Goal: Task Accomplishment & Management: Manage account settings

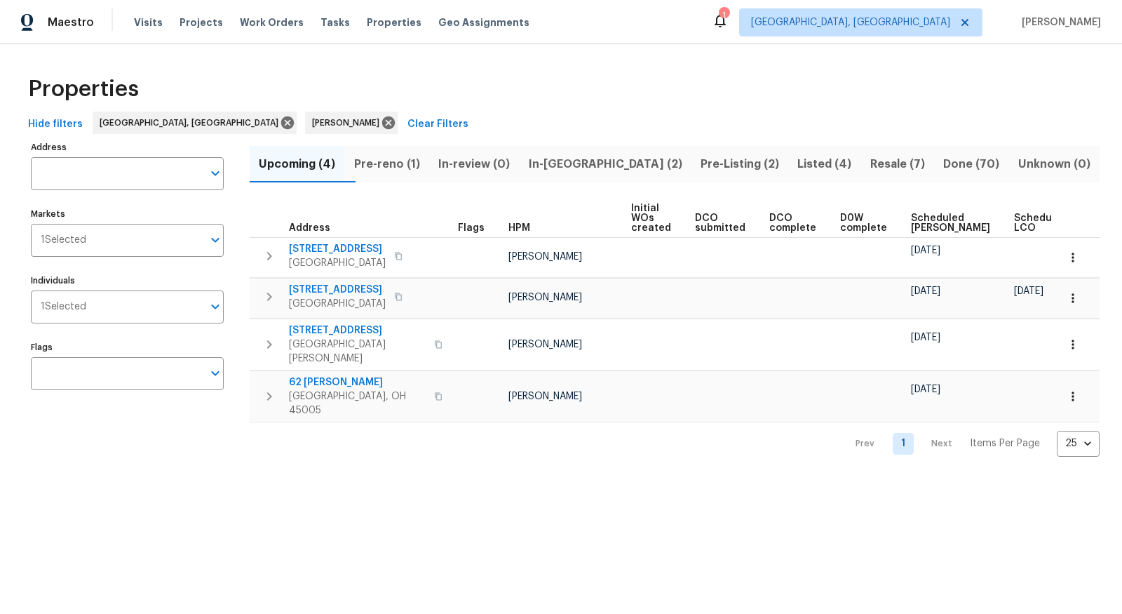
click at [417, 159] on span "Pre-reno (1)" at bounding box center [386, 164] width 67 height 20
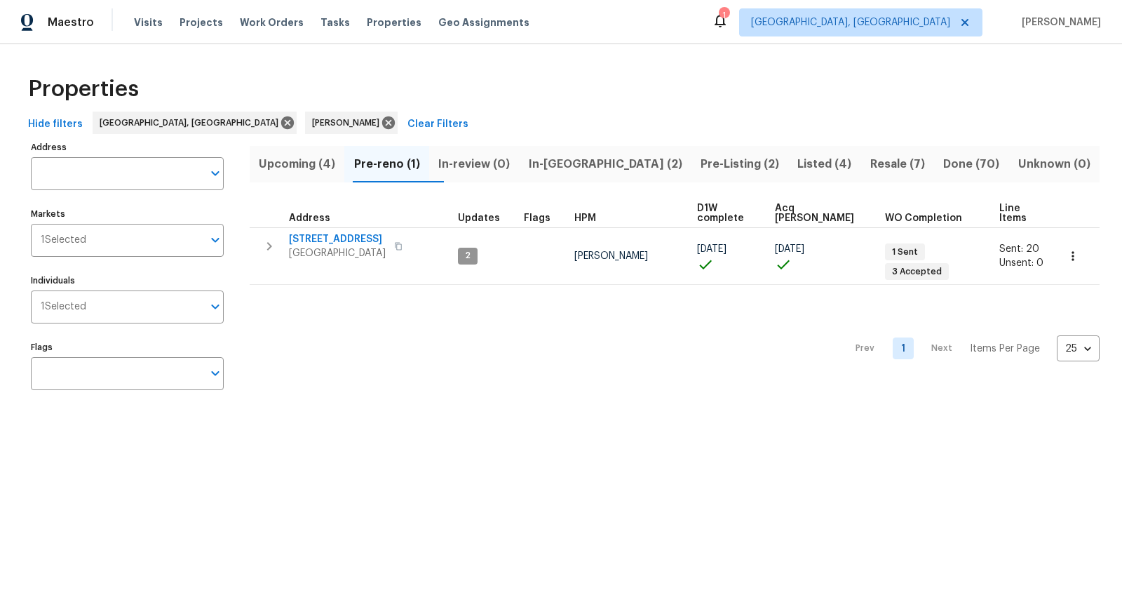
click at [579, 167] on span "In-reno (2)" at bounding box center [604, 164] width 155 height 20
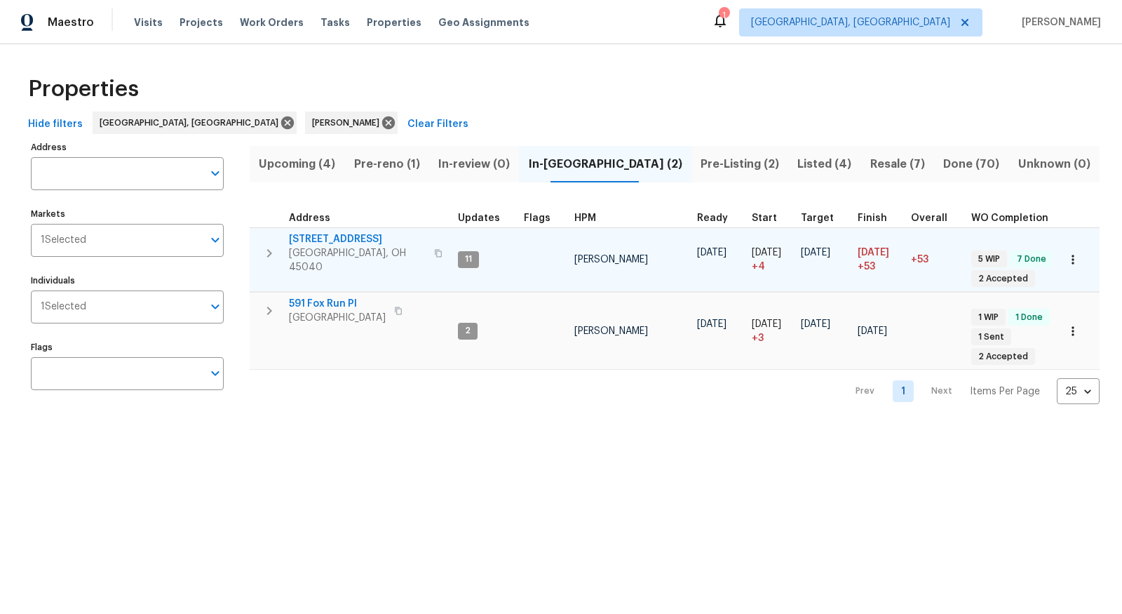
click at [330, 243] on span "5375 Wandering Way" at bounding box center [357, 239] width 137 height 14
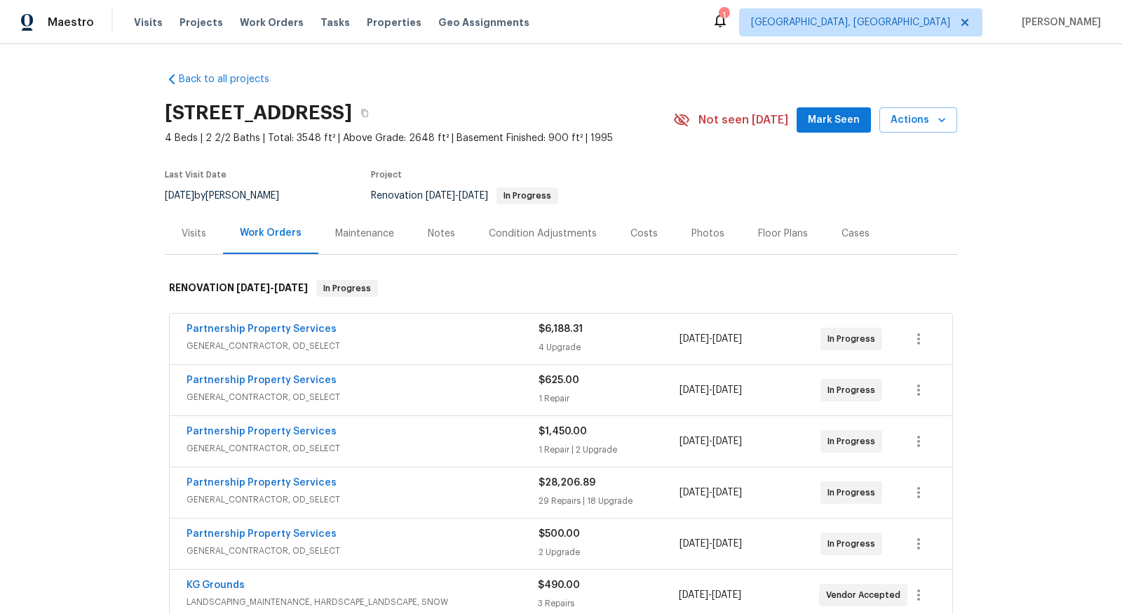
click at [356, 326] on div "Partnership Property Services" at bounding box center [363, 330] width 352 height 17
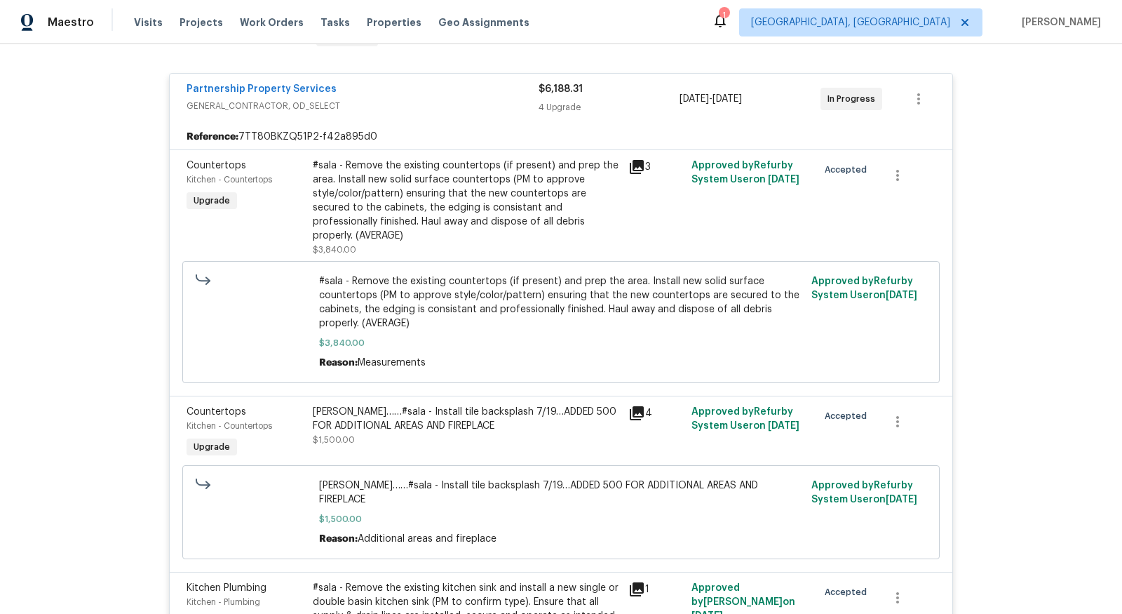
scroll to position [249, 0]
click at [922, 105] on icon "button" at bounding box center [918, 100] width 17 height 17
click at [950, 97] on li "Edit" at bounding box center [978, 99] width 152 height 23
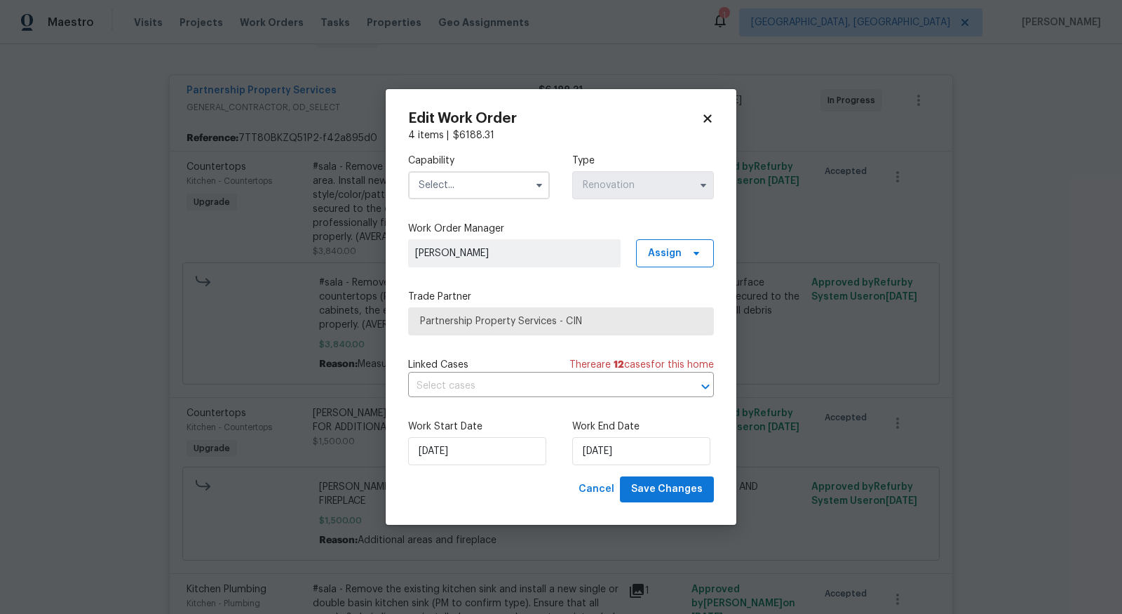
click at [491, 176] on input "text" at bounding box center [479, 185] width 142 height 28
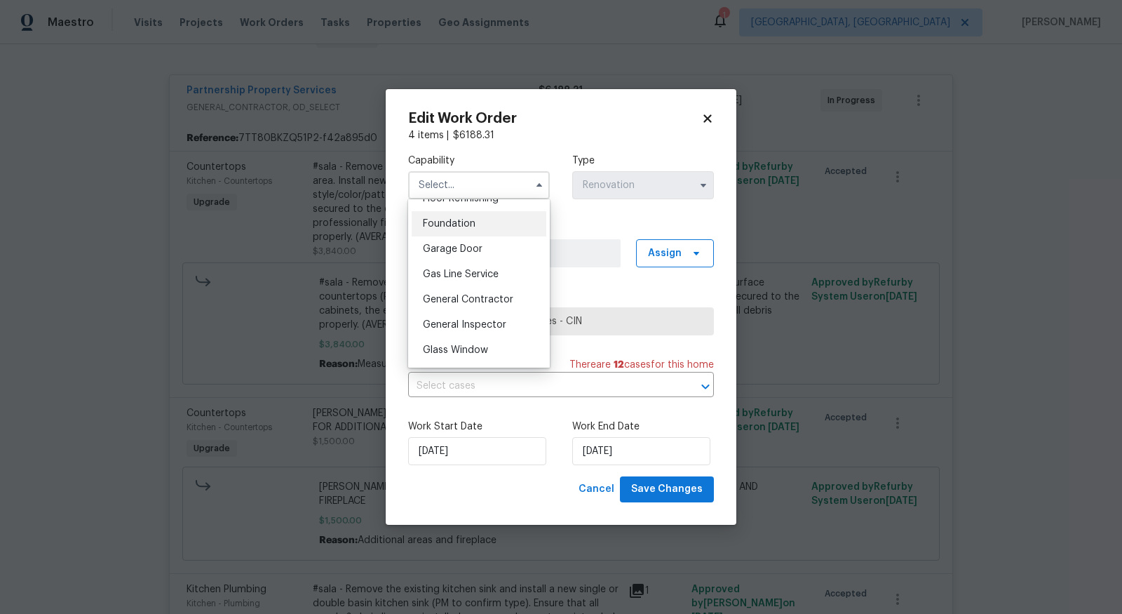
scroll to position [588, 0]
click at [470, 306] on div "General Contractor" at bounding box center [479, 297] width 135 height 25
type input "General Contractor"
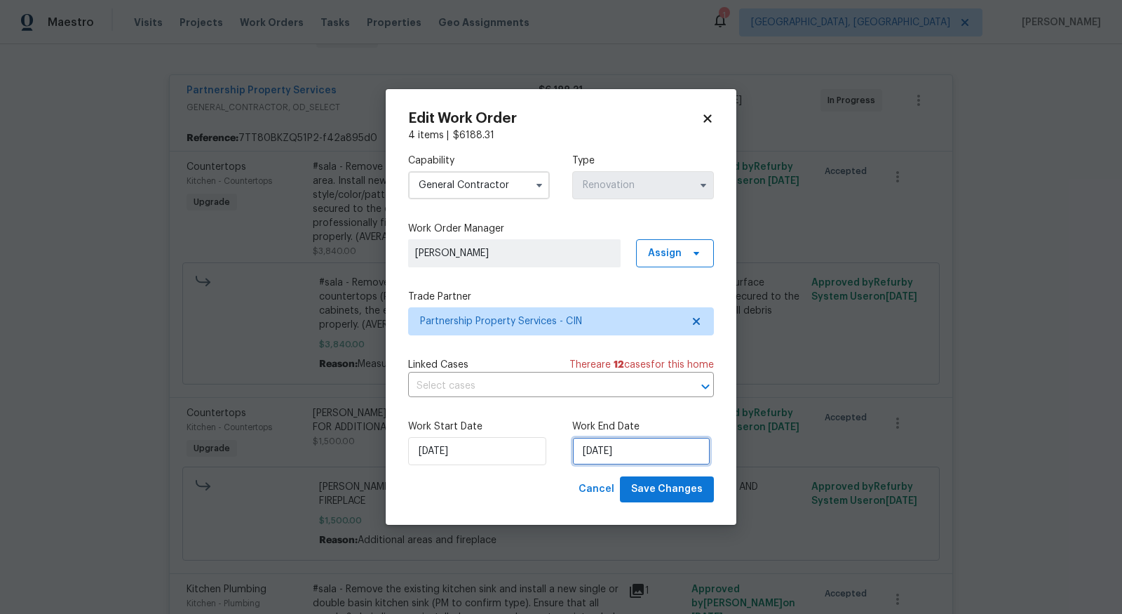
click at [675, 452] on input "7/25/2025" at bounding box center [641, 451] width 138 height 28
select select "6"
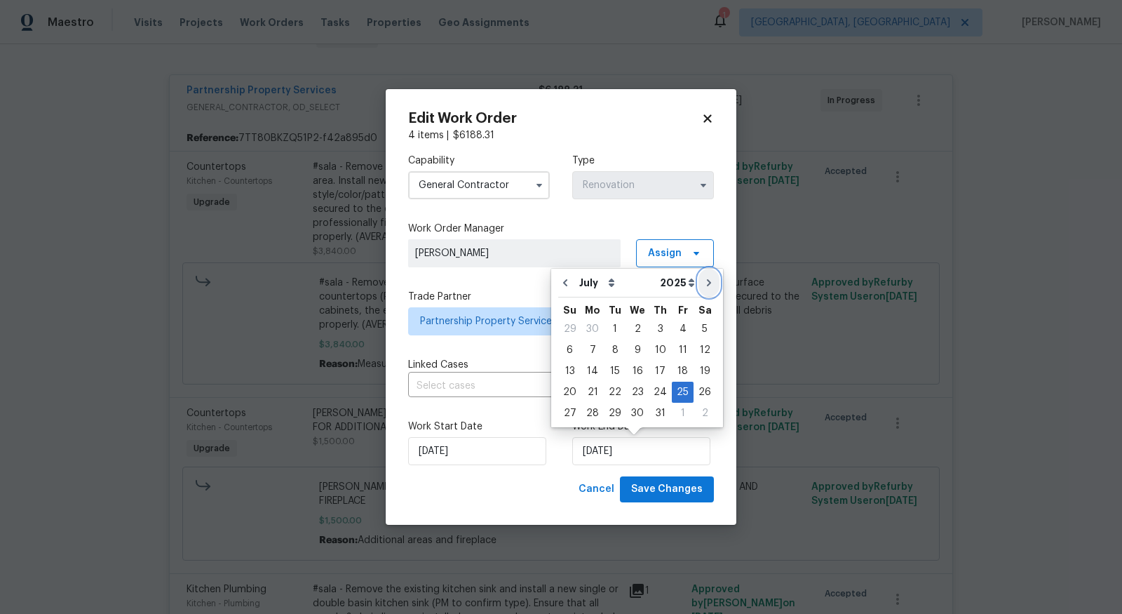
click at [707, 281] on icon "Go to next month" at bounding box center [709, 282] width 4 height 7
type input "8/25/2025"
select select "7"
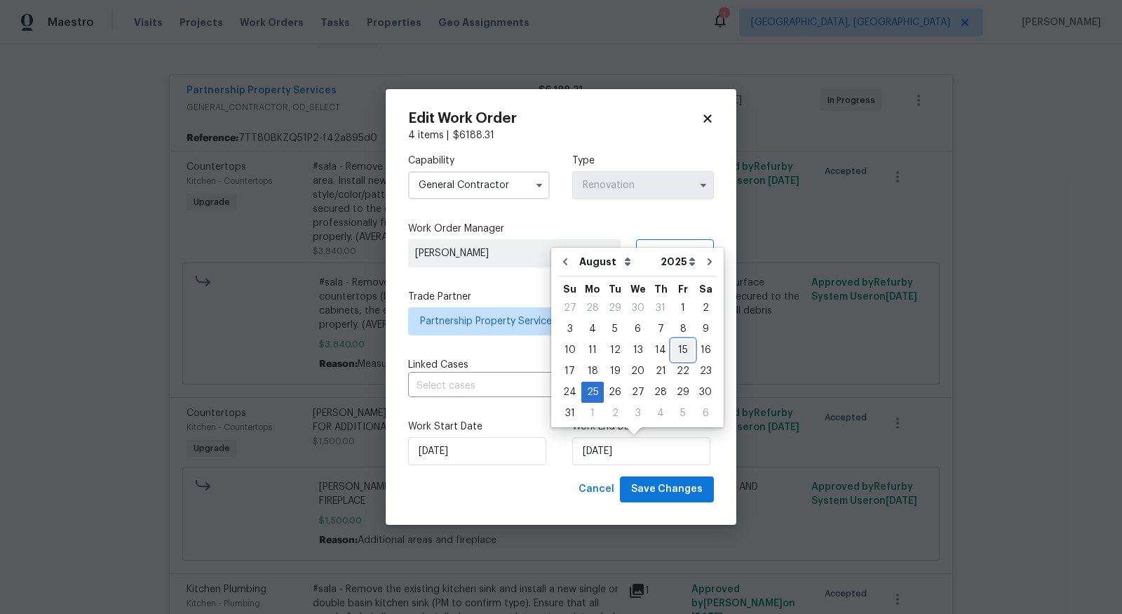
click at [682, 345] on div "15" at bounding box center [683, 350] width 22 height 20
type input "[DATE]"
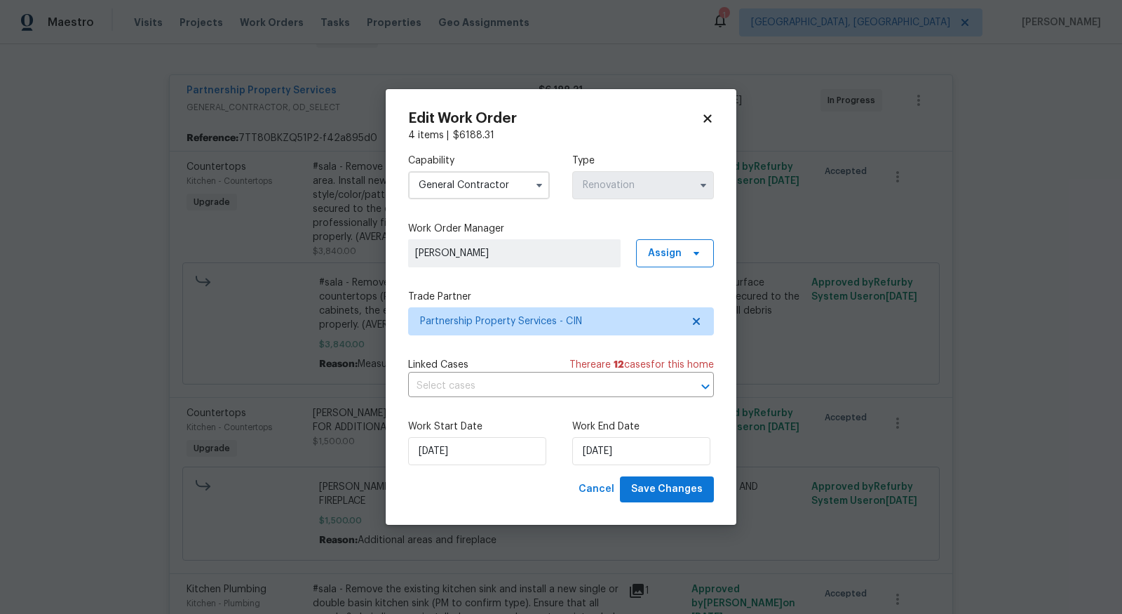
click at [673, 503] on div "Edit Work Order 4 items | $ 6188.31 Capability General Contractor Type Renovati…" at bounding box center [561, 307] width 351 height 436
click at [685, 490] on span "Save Changes" at bounding box center [667, 489] width 72 height 18
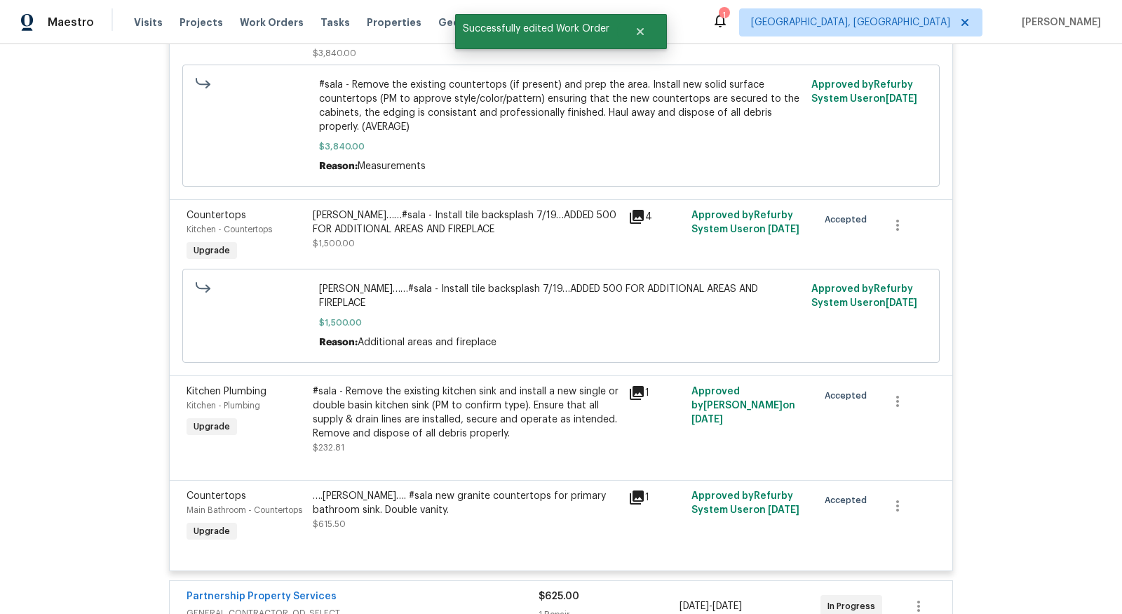
scroll to position [452, 0]
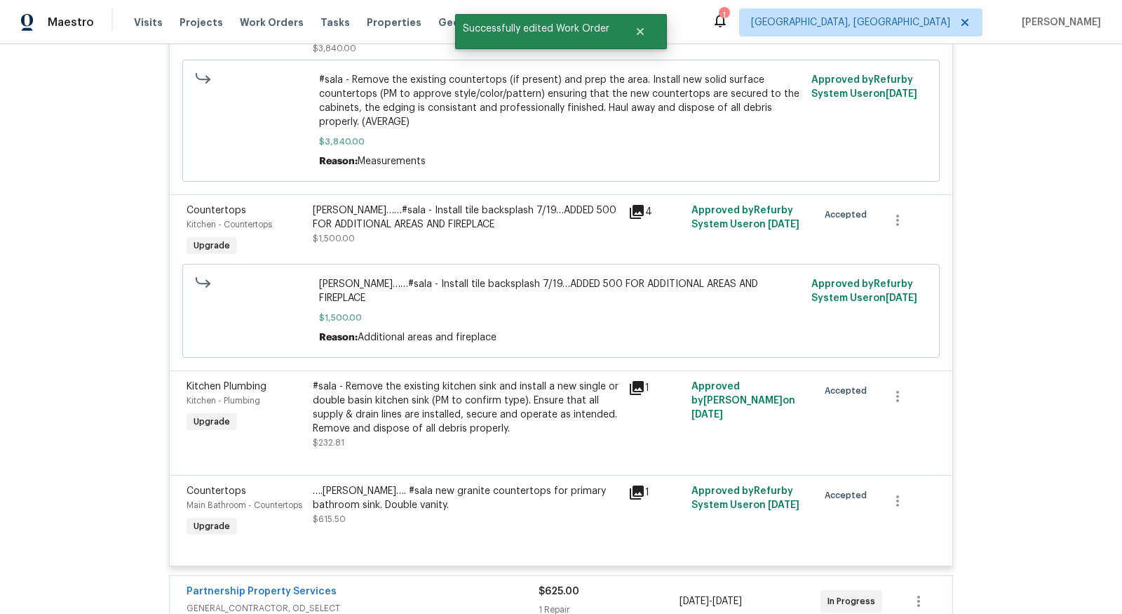
click at [525, 214] on div "Josh……#sala - Install tile backsplash 7/19…ADDED 500 FOR ADDITIONAL AREAS AND F…" at bounding box center [466, 217] width 307 height 28
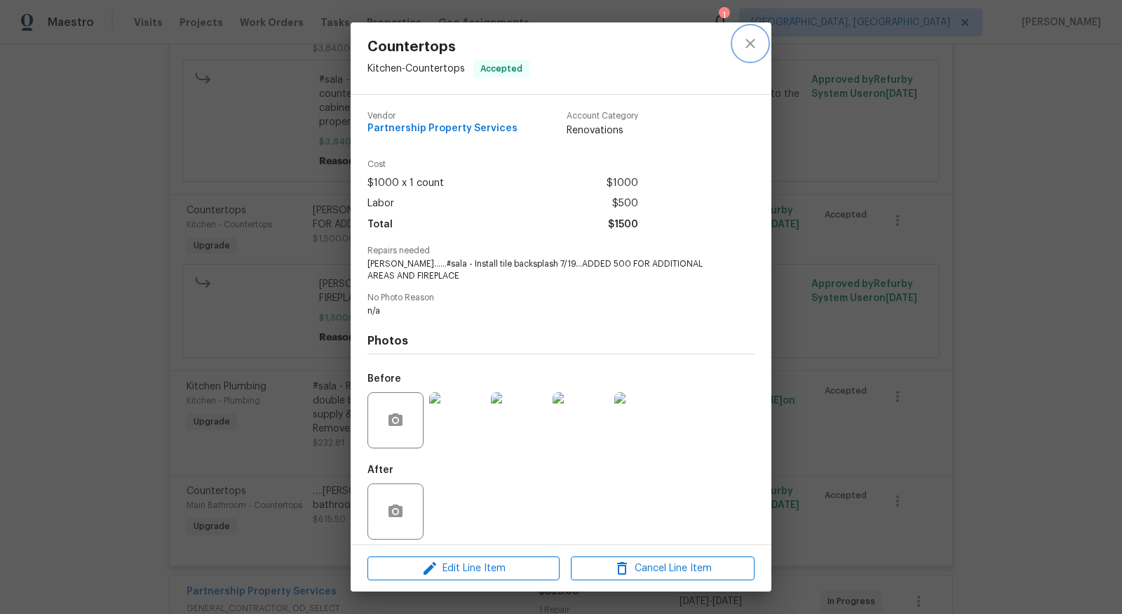
click at [751, 41] on icon "close" at bounding box center [750, 43] width 17 height 17
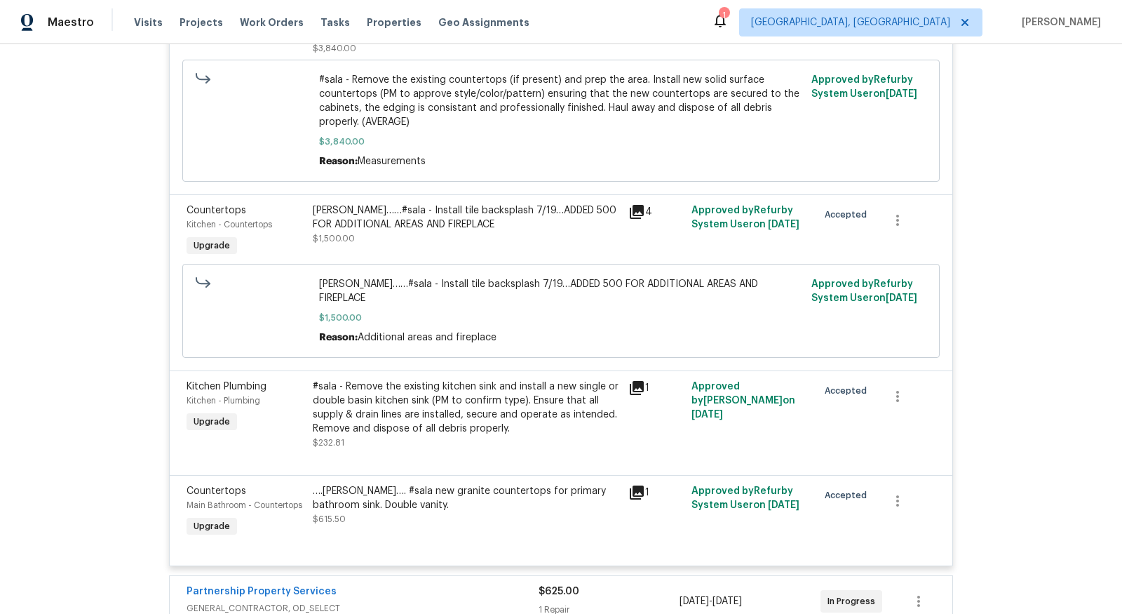
click at [410, 484] on div "….RYAN…. #sala new granite countertops for primary bathroom sink. Double vanity…" at bounding box center [466, 505] width 307 height 42
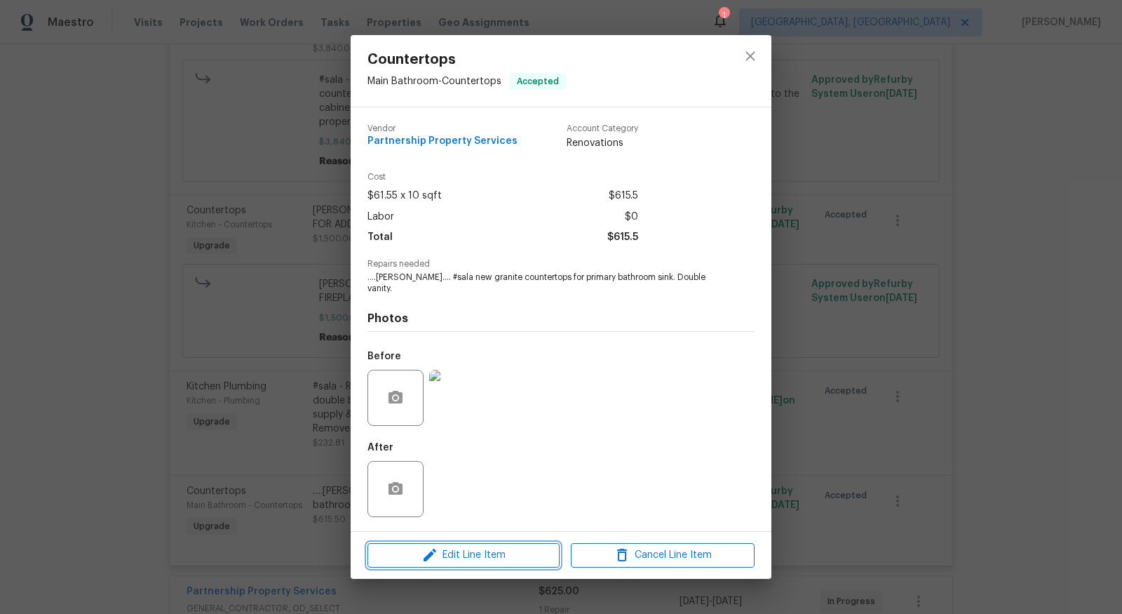
click at [438, 550] on span "Edit Line Item" at bounding box center [464, 555] width 184 height 18
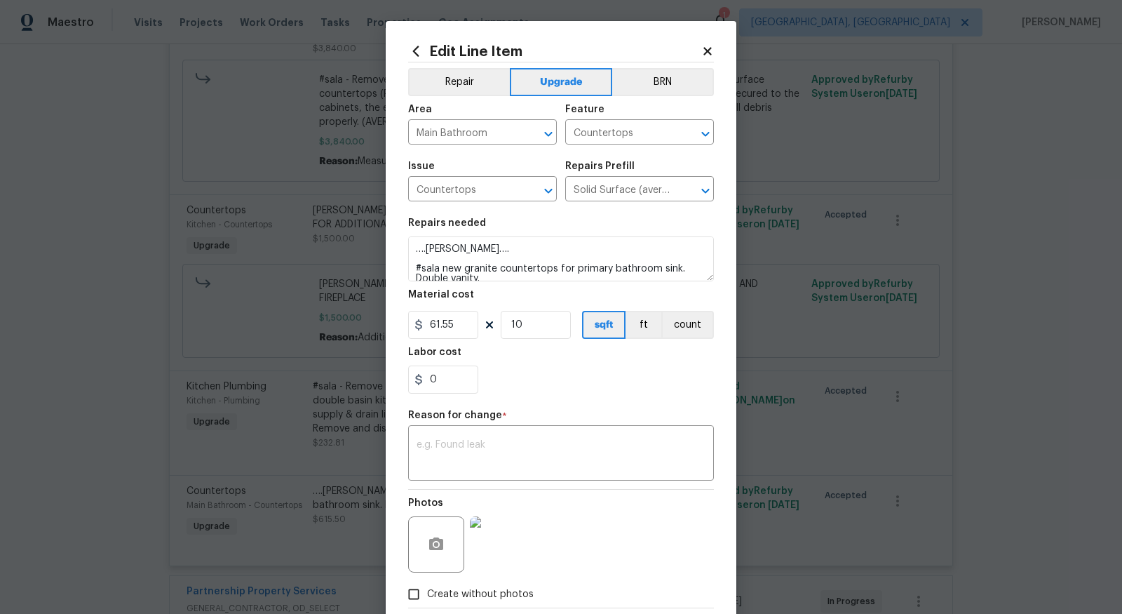
click at [706, 43] on div "Edit Line Item" at bounding box center [561, 50] width 306 height 15
click at [708, 51] on icon at bounding box center [708, 51] width 8 height 8
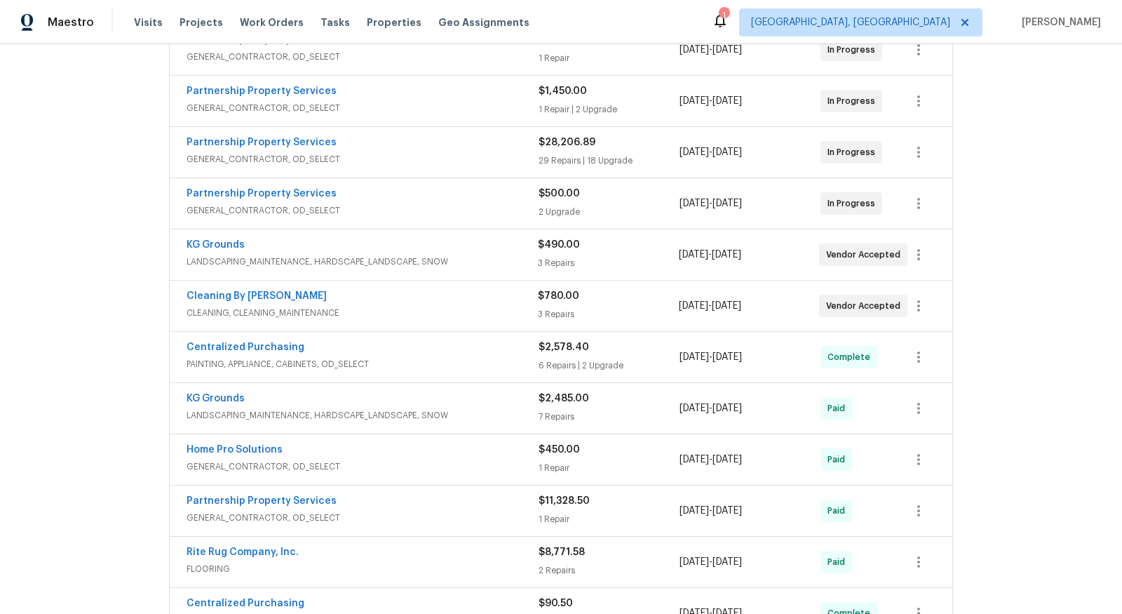
scroll to position [1000, 0]
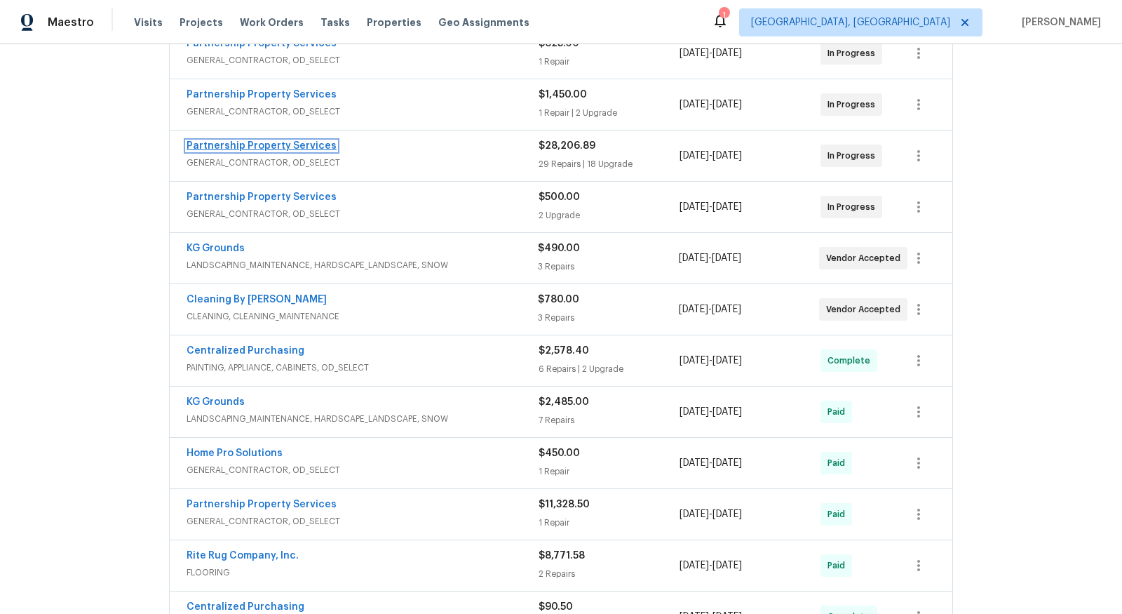
click at [256, 141] on link "Partnership Property Services" at bounding box center [262, 146] width 150 height 10
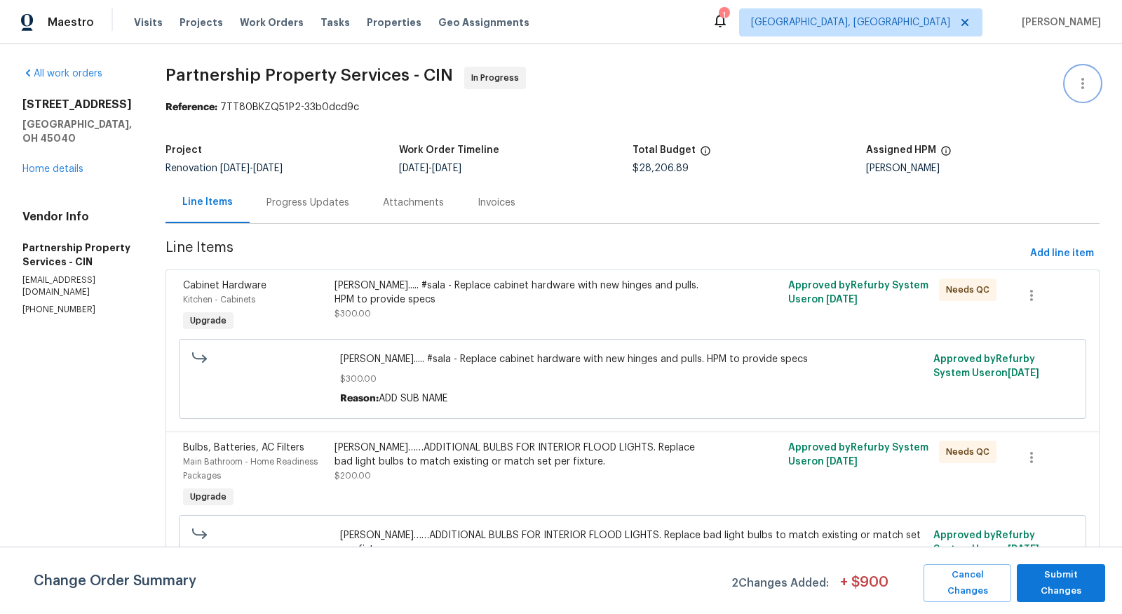
click at [1082, 79] on icon "button" at bounding box center [1083, 83] width 17 height 17
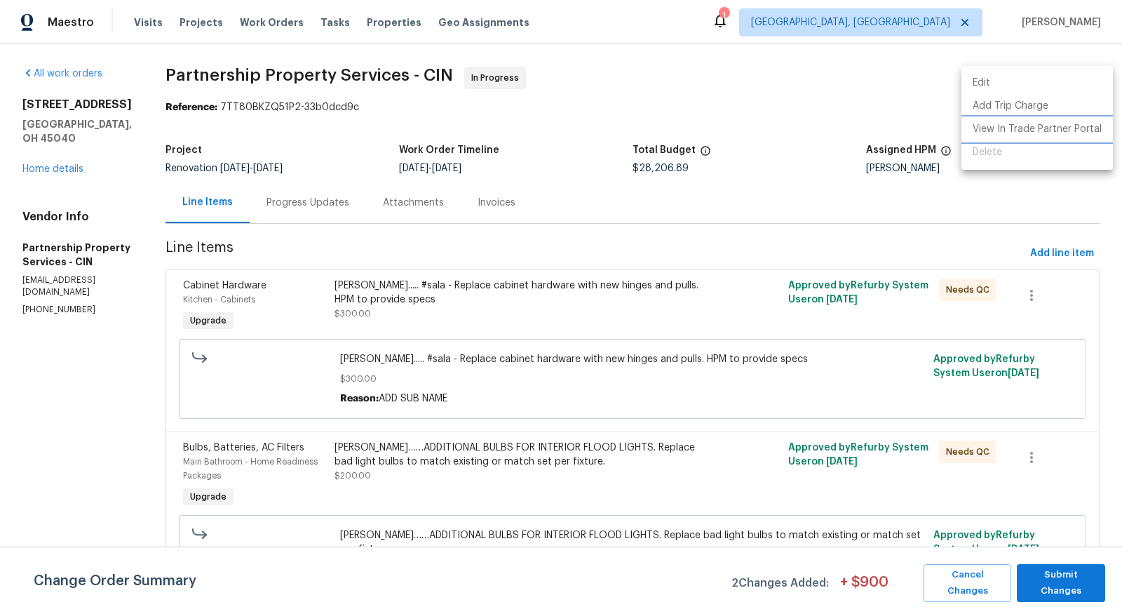
click at [1045, 126] on li "View In Trade Partner Portal" at bounding box center [1038, 129] width 152 height 23
click at [30, 150] on div at bounding box center [561, 307] width 1122 height 614
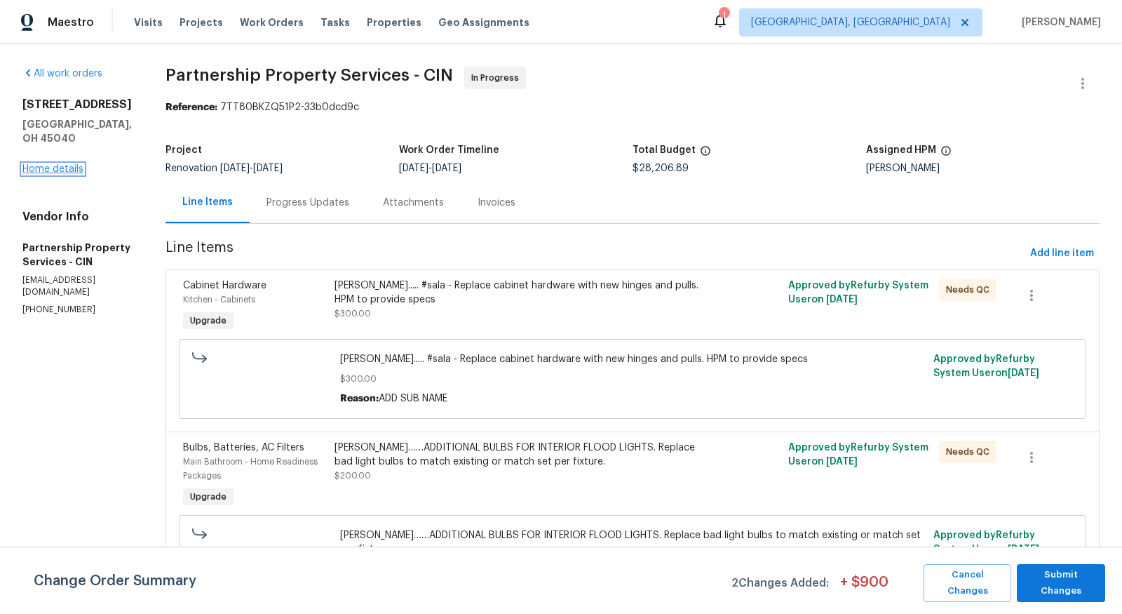
click at [36, 164] on link "Home details" at bounding box center [52, 169] width 61 height 10
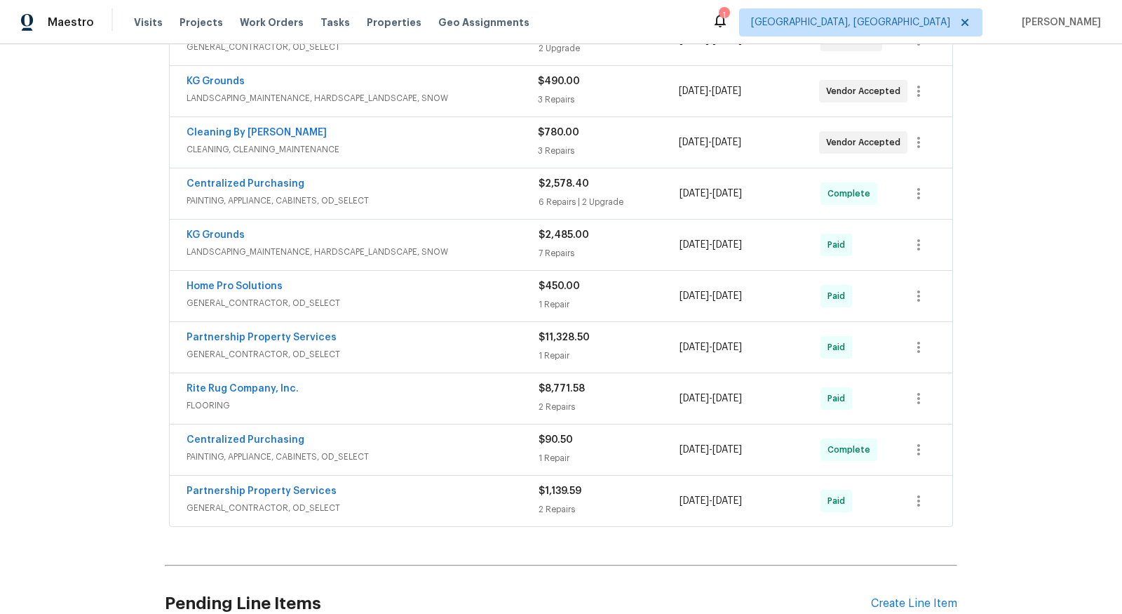
scroll to position [505, 0]
click at [260, 331] on link "Partnership Property Services" at bounding box center [262, 336] width 150 height 10
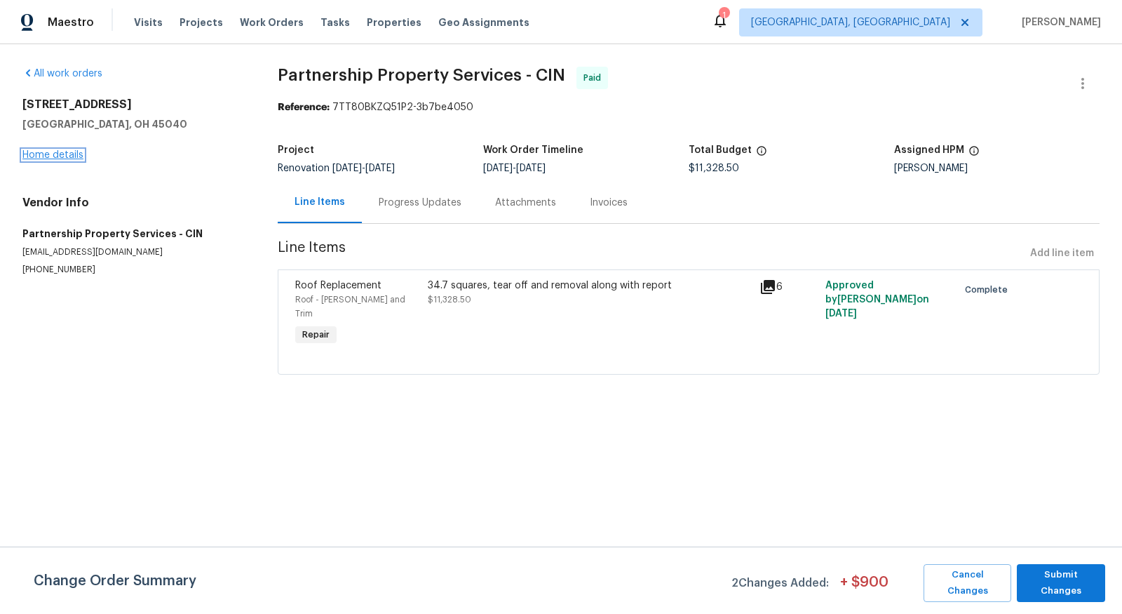
click at [70, 159] on link "Home details" at bounding box center [52, 155] width 61 height 10
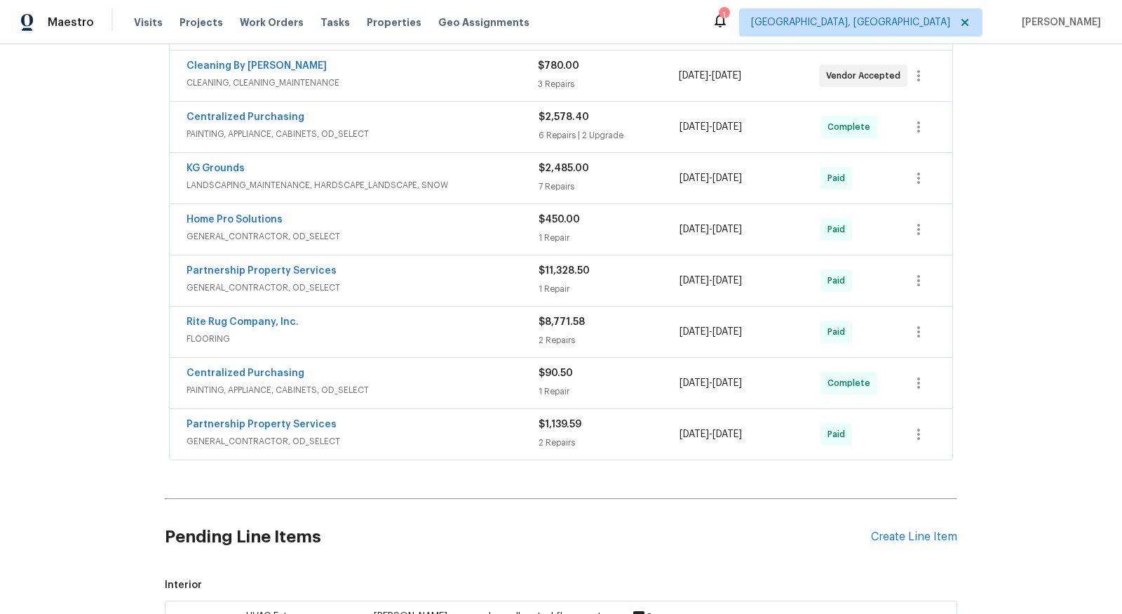
scroll to position [586, 0]
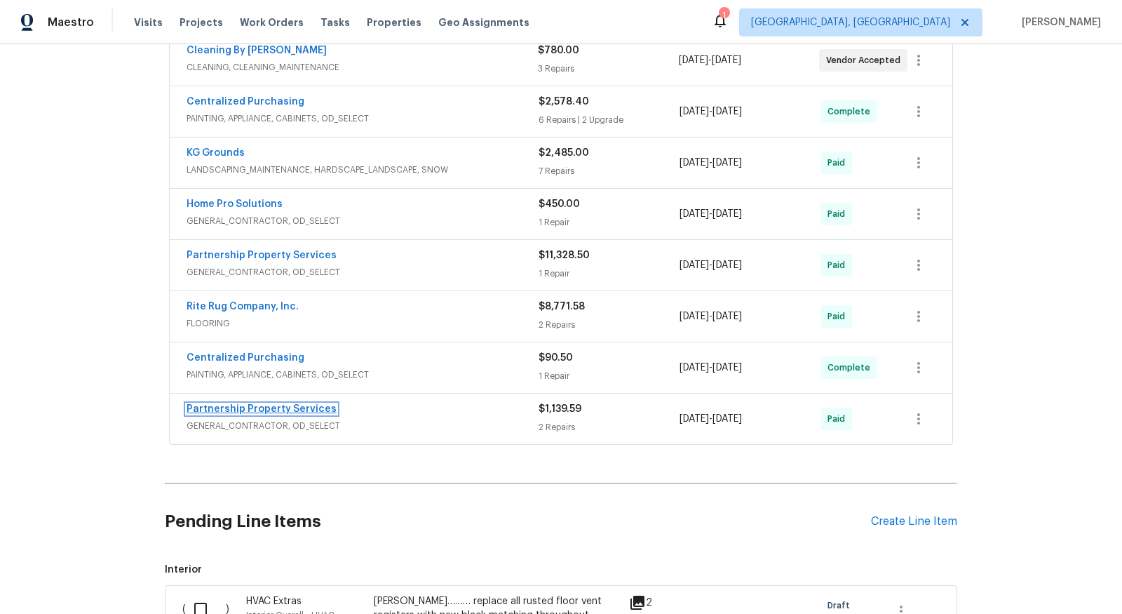
click at [309, 404] on link "Partnership Property Services" at bounding box center [262, 409] width 150 height 10
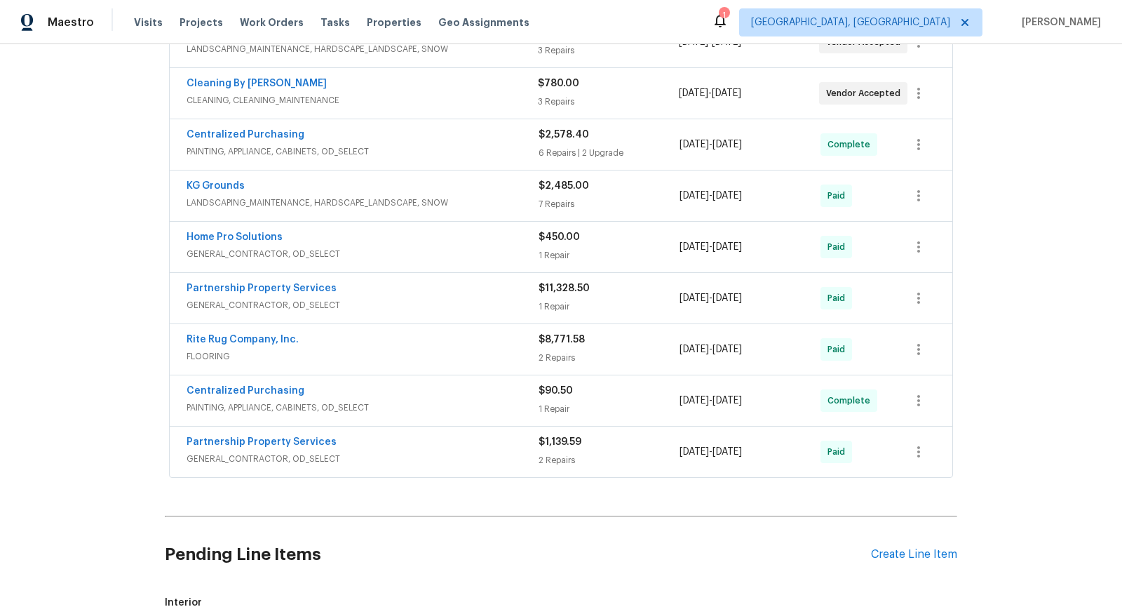
scroll to position [562, 0]
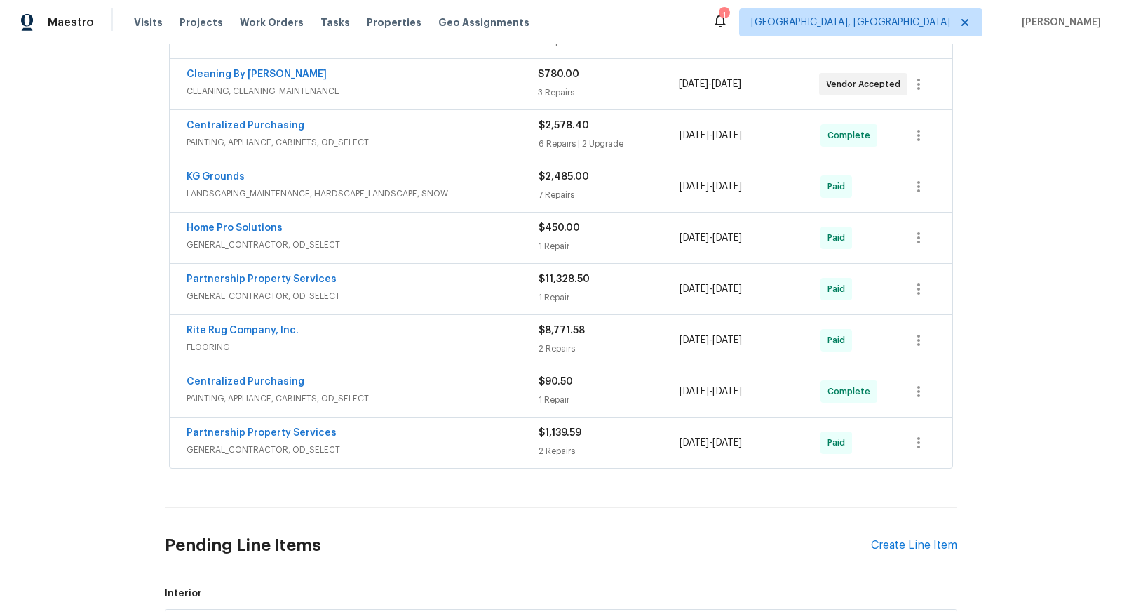
click at [276, 426] on span "Partnership Property Services" at bounding box center [262, 433] width 150 height 14
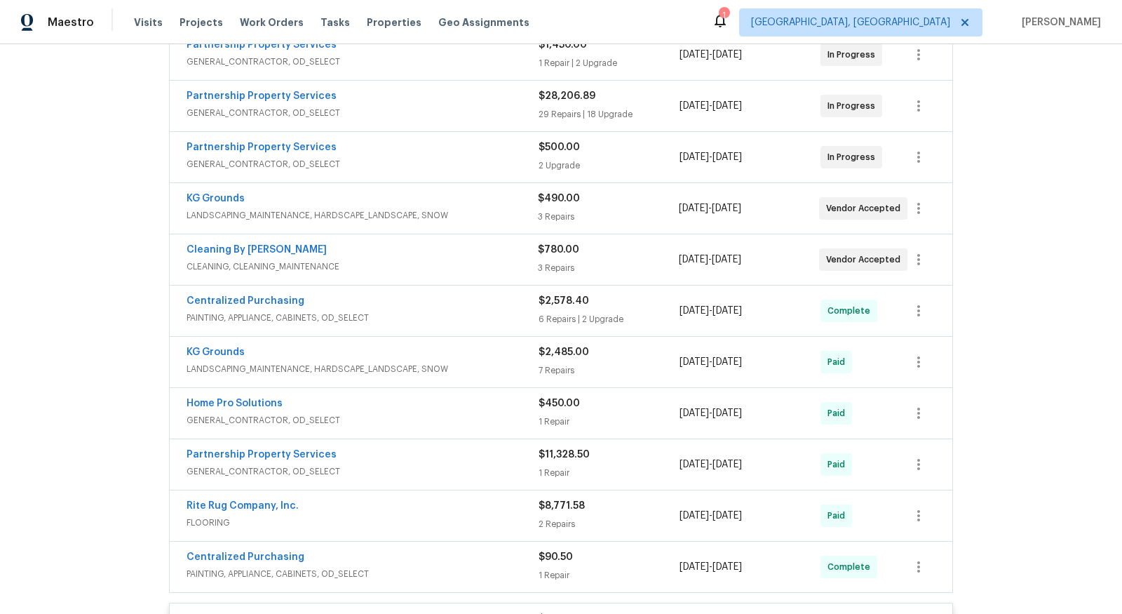
scroll to position [384, 0]
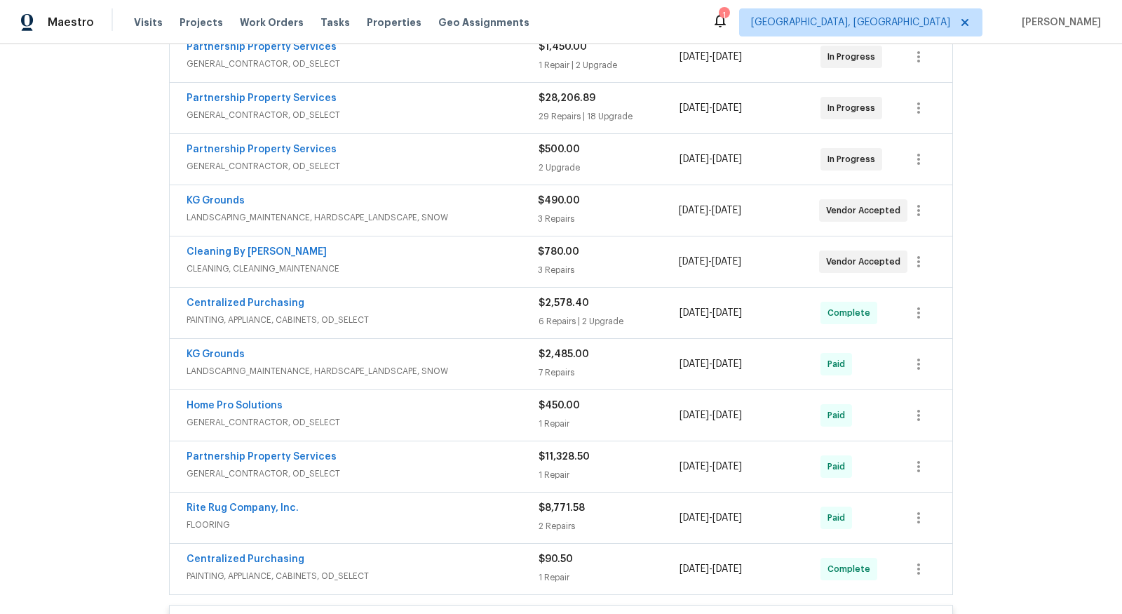
click at [450, 161] on span "GENERAL_CONTRACTOR, OD_SELECT" at bounding box center [363, 166] width 352 height 14
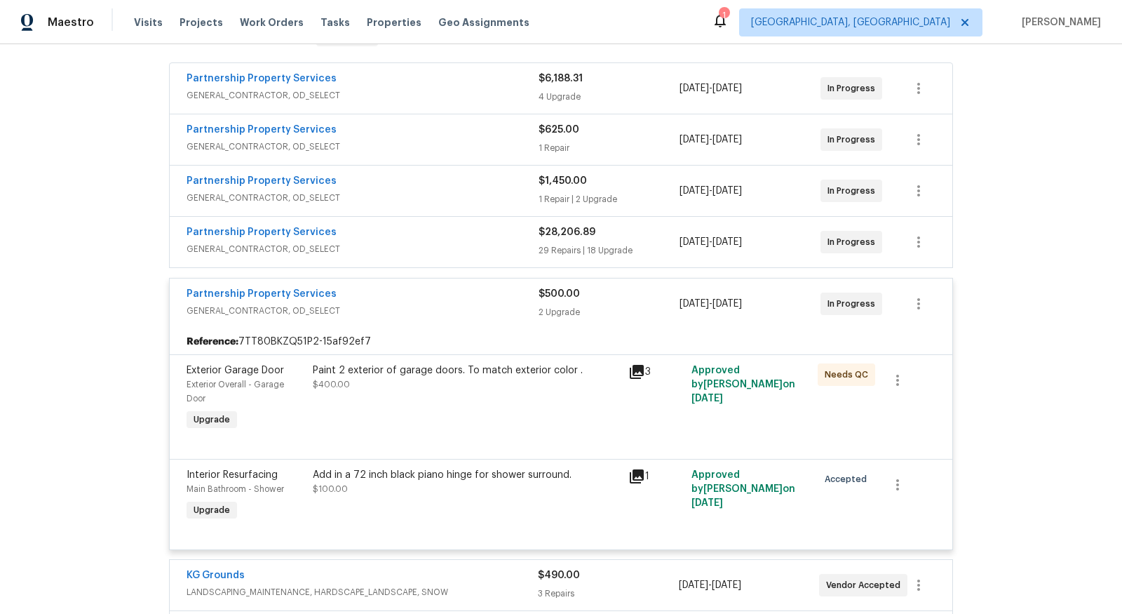
scroll to position [249, 0]
click at [494, 181] on div "Partnership Property Services" at bounding box center [363, 183] width 352 height 17
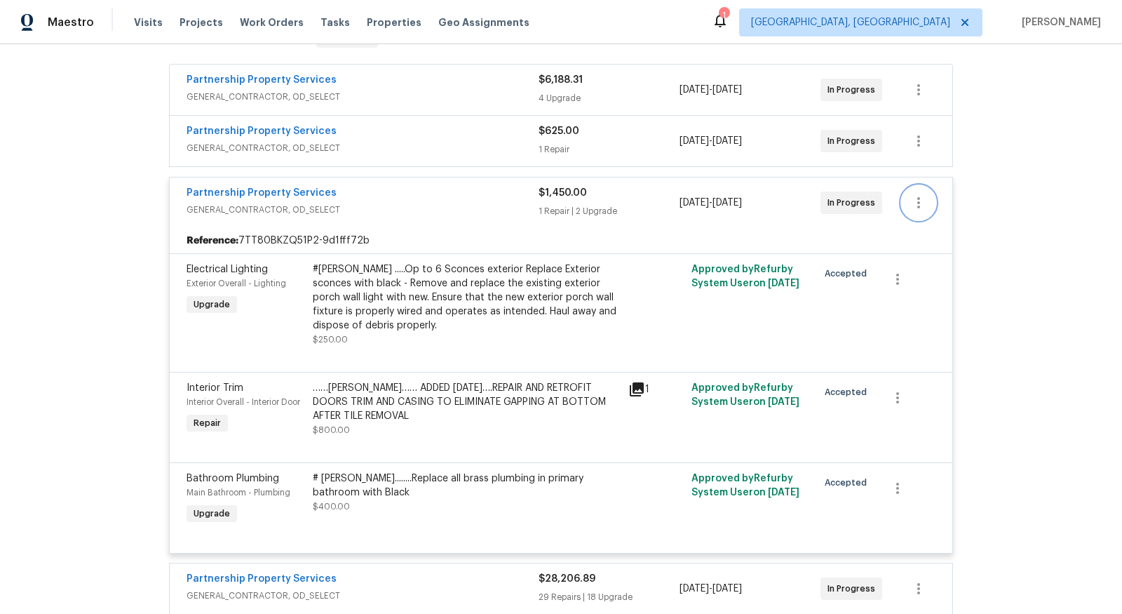
click at [910, 209] on button "button" at bounding box center [919, 203] width 34 height 34
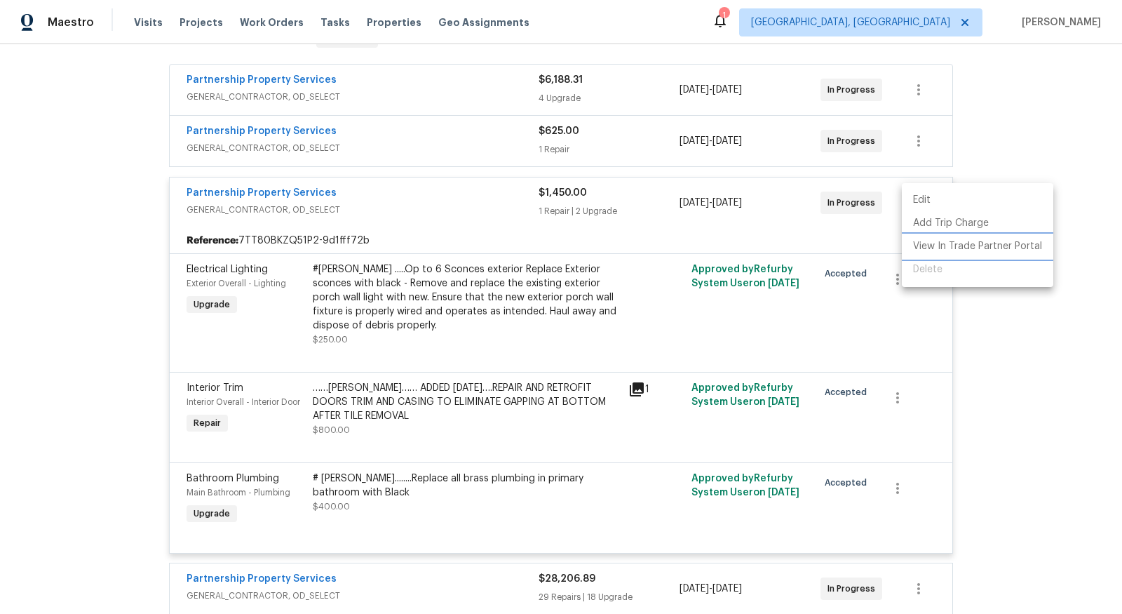
click at [962, 248] on li "View In Trade Partner Portal" at bounding box center [978, 246] width 152 height 23
click at [442, 423] on div at bounding box center [561, 307] width 1122 height 614
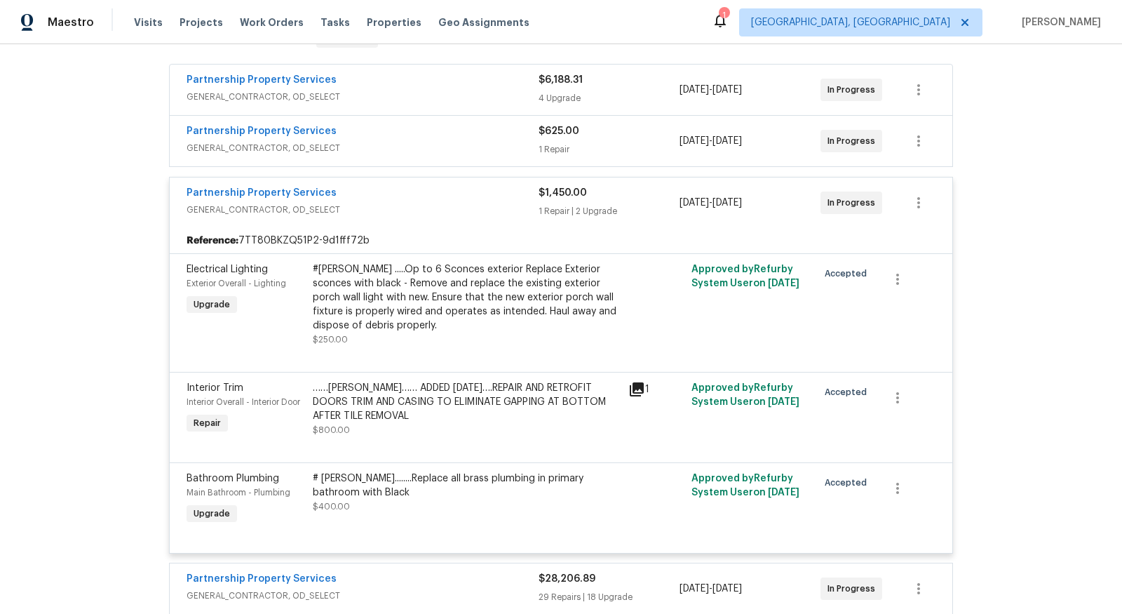
click at [429, 403] on div "……[PERSON_NAME]…… ADDED [DATE]….REPAIR AND RETROFIT DOORS TRIM AND CASING TO EL…" at bounding box center [466, 402] width 307 height 42
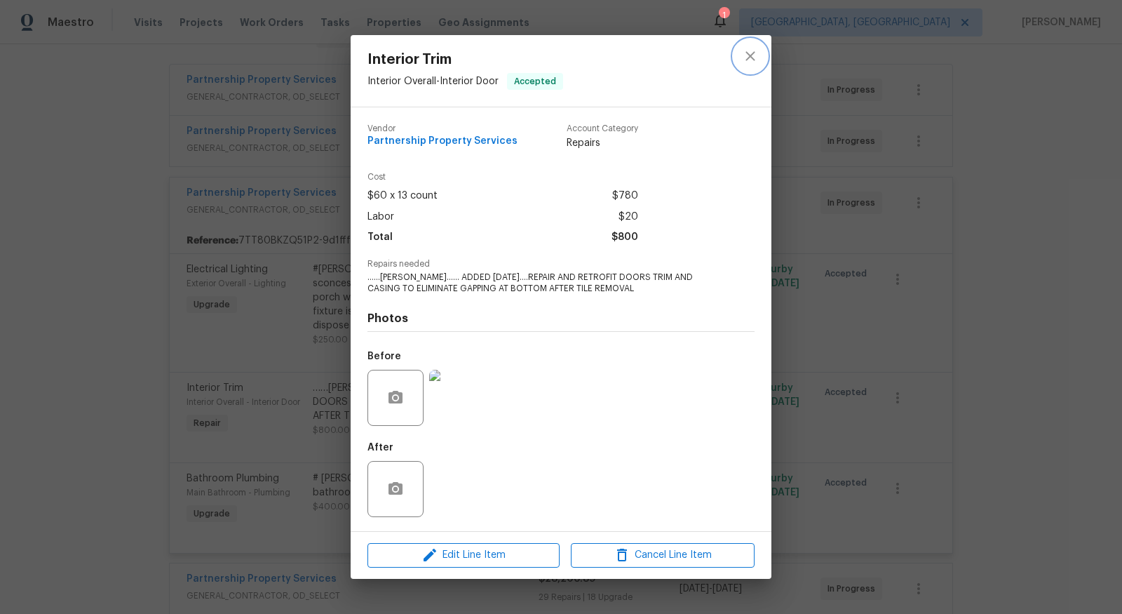
click at [753, 56] on icon "close" at bounding box center [750, 56] width 17 height 17
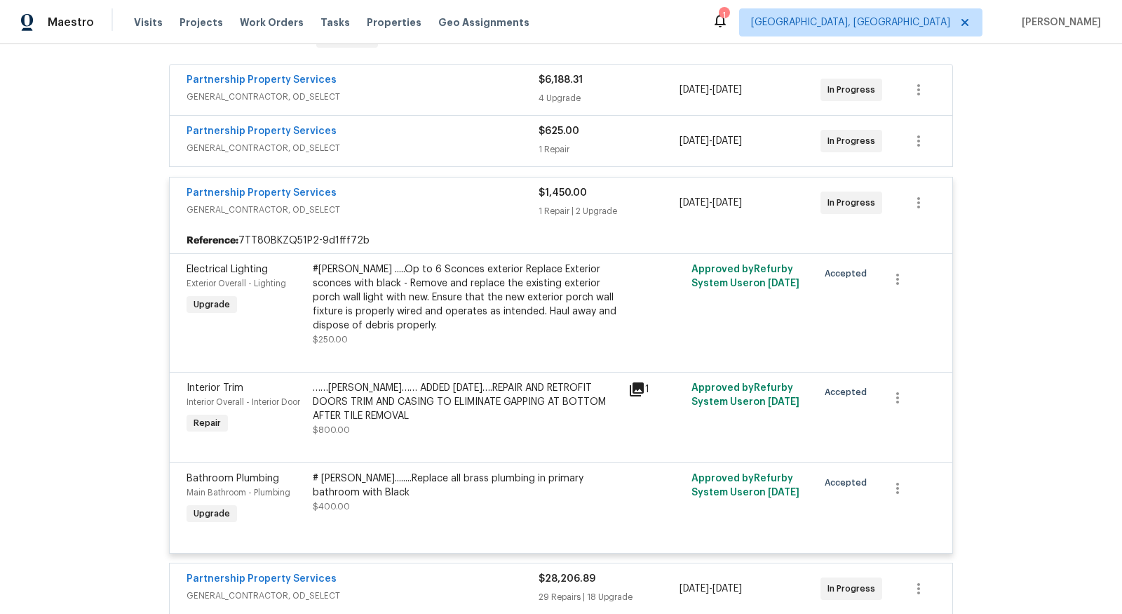
scroll to position [0, 0]
